Goal: Check status: Check status

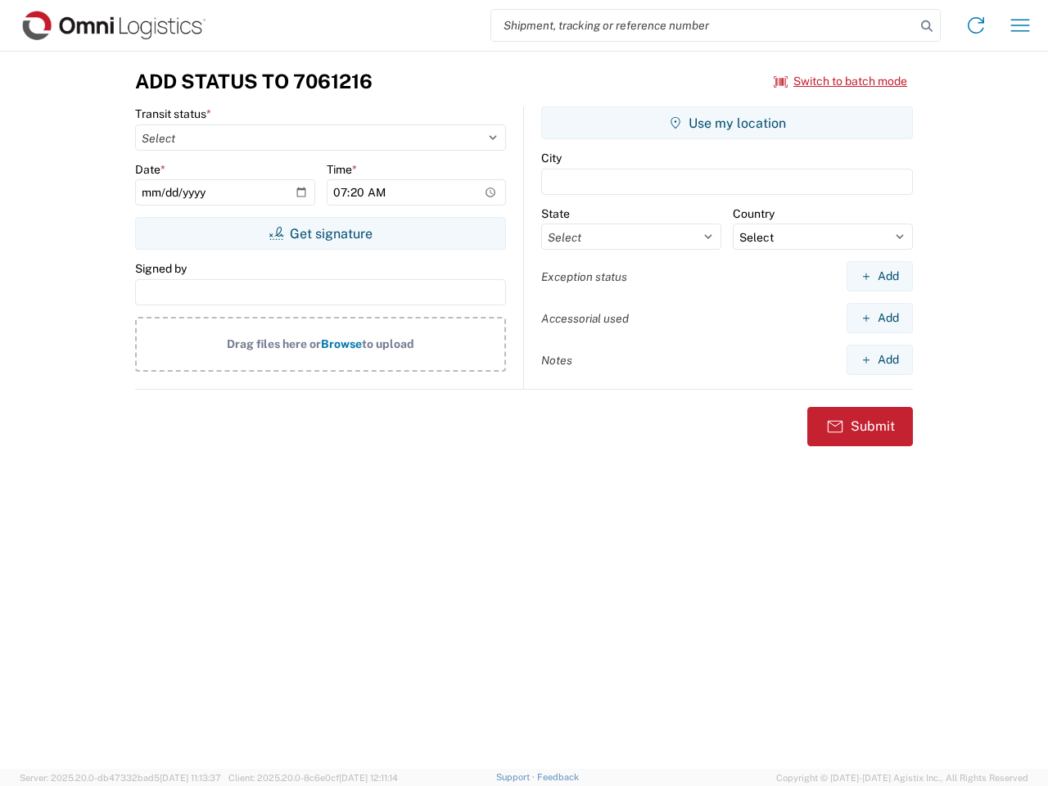
click at [703, 25] on input "search" at bounding box center [703, 25] width 424 height 31
click at [927, 26] on icon at bounding box center [927, 26] width 23 height 23
click at [976, 25] on icon at bounding box center [976, 25] width 26 height 26
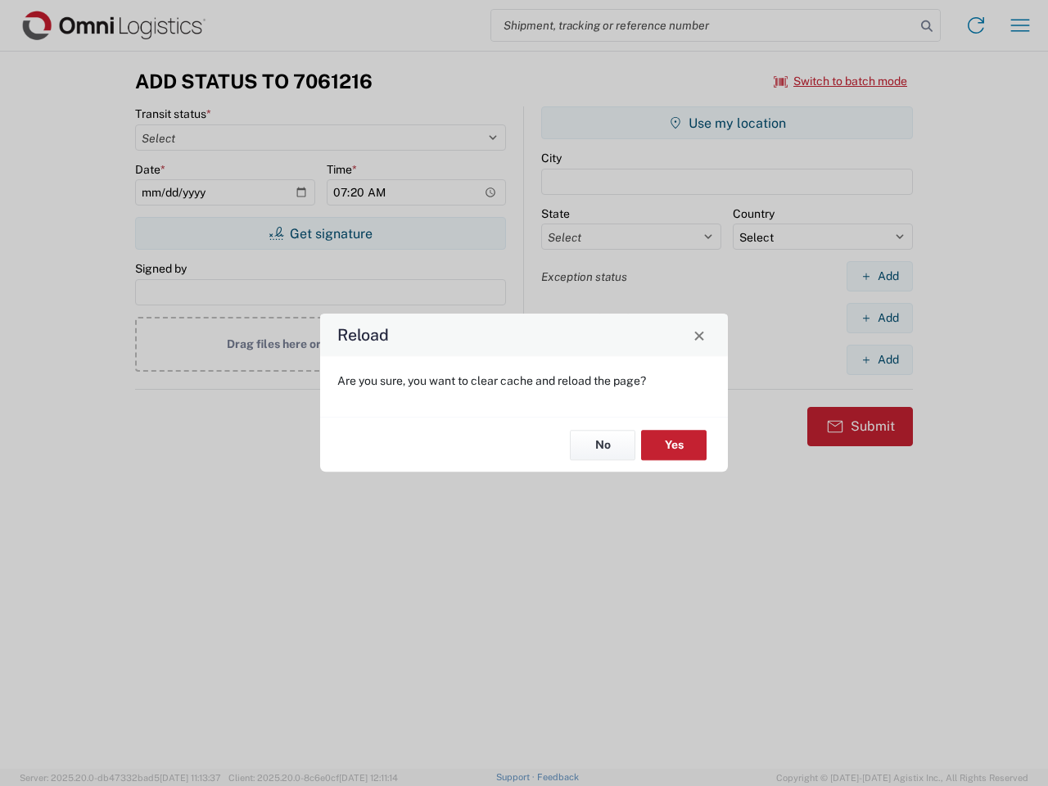
click at [1020, 25] on div "Reload Are you sure, you want to clear cache and reload the page? No Yes" at bounding box center [524, 393] width 1048 height 786
click at [841, 81] on div "Reload Are you sure, you want to clear cache and reload the page? No Yes" at bounding box center [524, 393] width 1048 height 786
click at [320, 233] on div "Reload Are you sure, you want to clear cache and reload the page? No Yes" at bounding box center [524, 393] width 1048 height 786
click at [727, 123] on div "Reload Are you sure, you want to clear cache and reload the page? No Yes" at bounding box center [524, 393] width 1048 height 786
click at [879, 276] on div "Reload Are you sure, you want to clear cache and reload the page? No Yes" at bounding box center [524, 393] width 1048 height 786
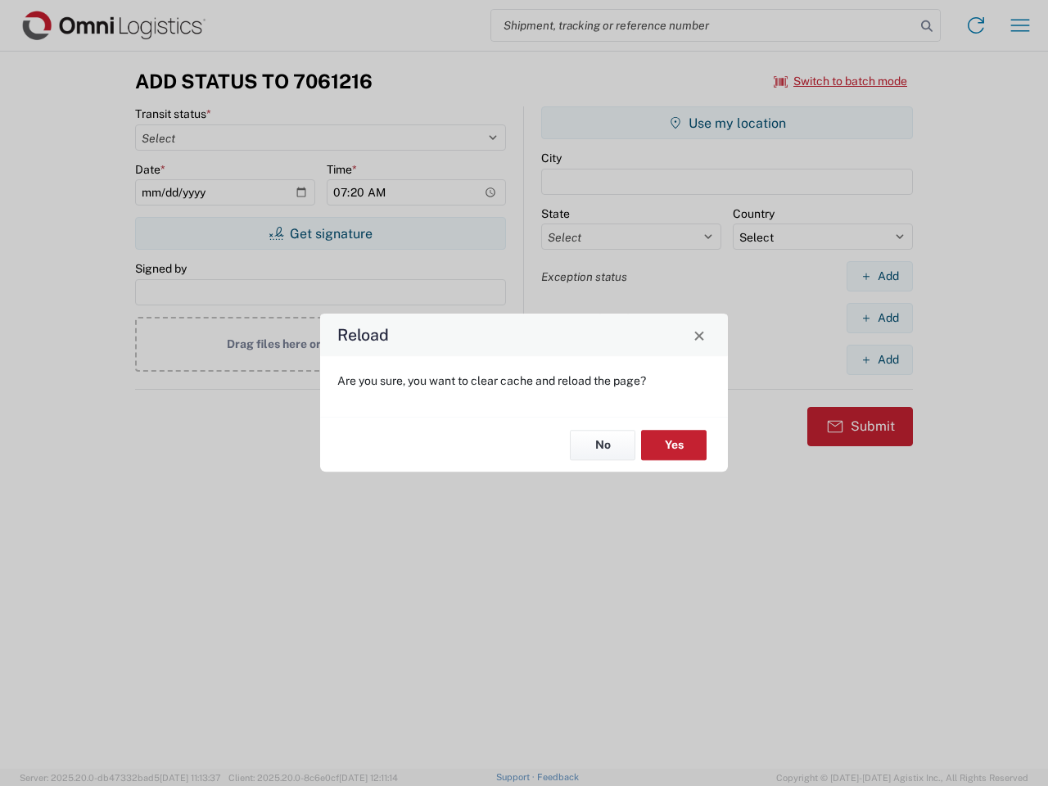
click at [879, 318] on div "Reload Are you sure, you want to clear cache and reload the page? No Yes" at bounding box center [524, 393] width 1048 height 786
click at [879, 359] on div "Reload Are you sure, you want to clear cache and reload the page? No Yes" at bounding box center [524, 393] width 1048 height 786
